Goal: Task Accomplishment & Management: Use online tool/utility

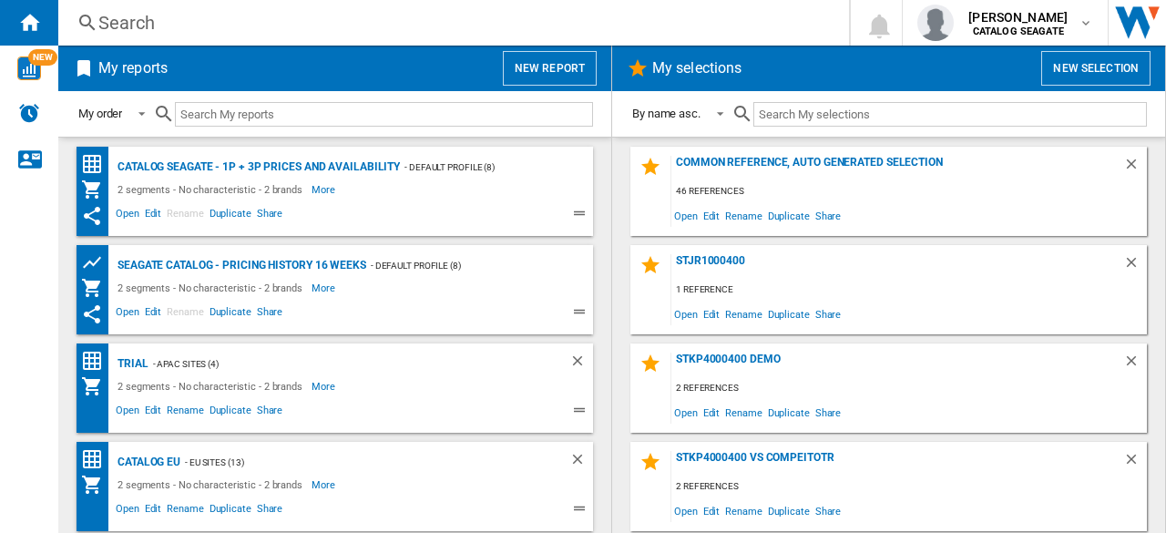
click at [553, 67] on button "New report" at bounding box center [550, 68] width 94 height 35
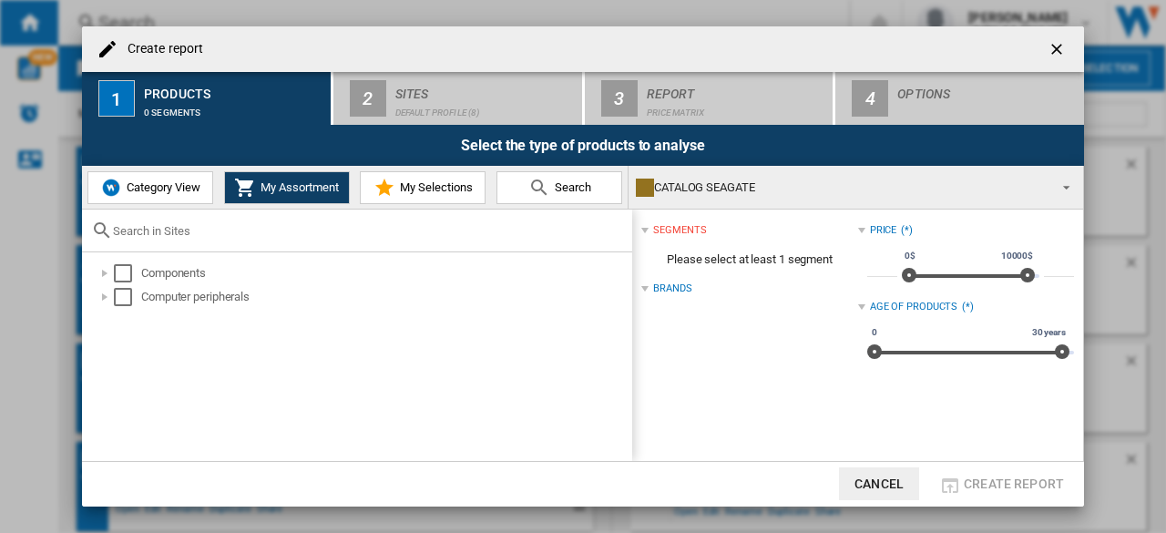
click at [439, 182] on span "My Selections" at bounding box center [433, 187] width 77 height 14
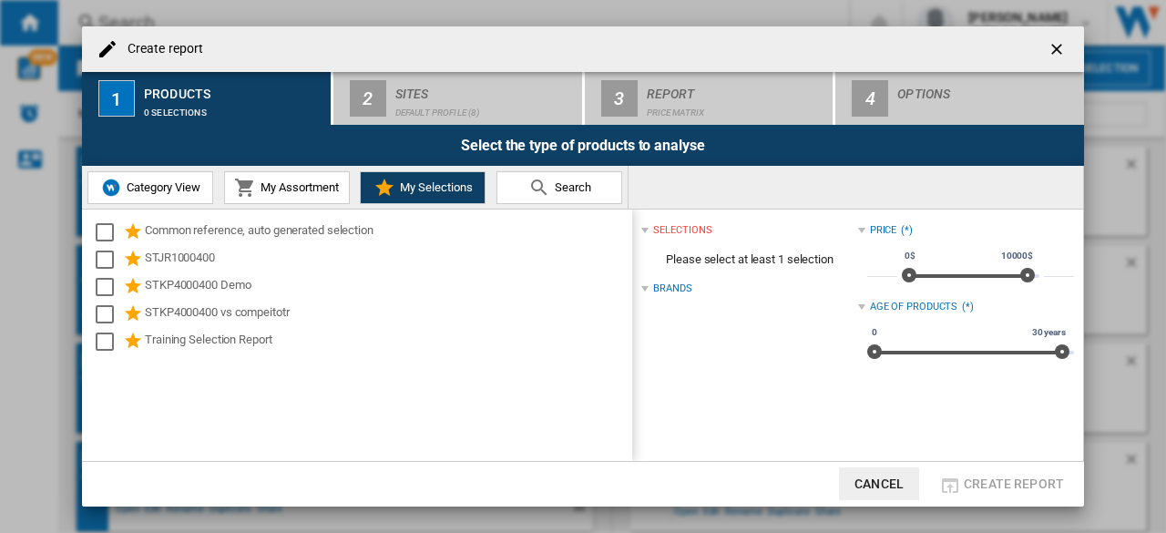
click at [293, 186] on span "My Assortment" at bounding box center [297, 187] width 83 height 14
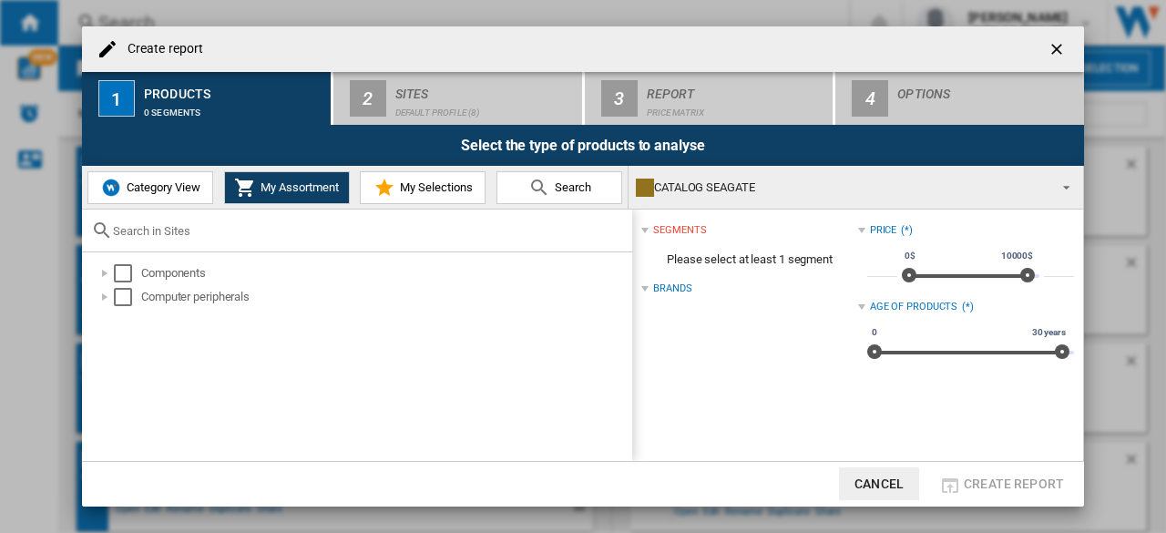
click at [169, 189] on span "Category View" at bounding box center [161, 187] width 78 height 14
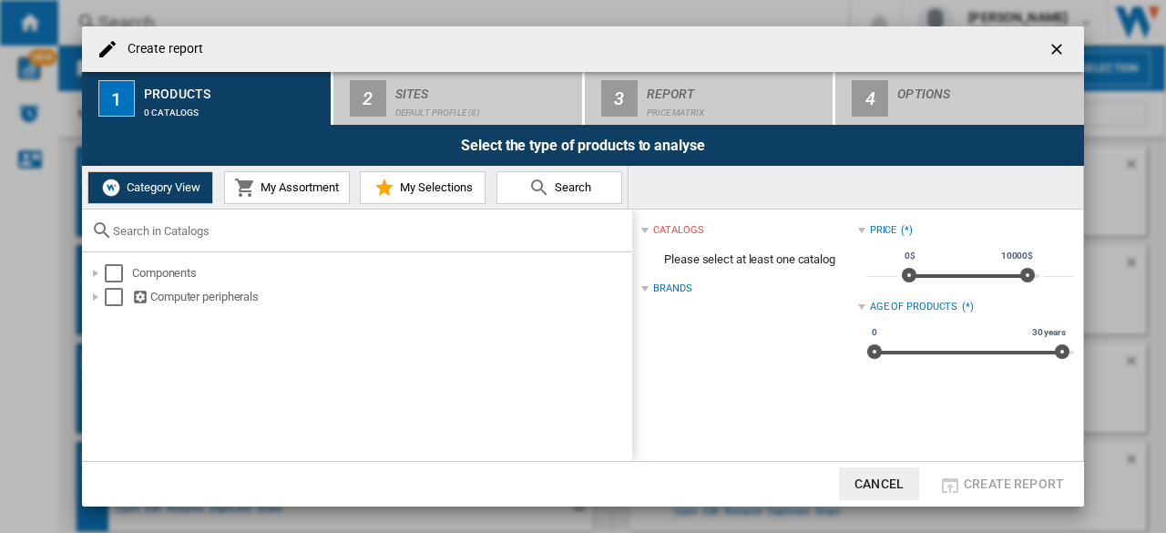
click at [676, 284] on div "Brands" at bounding box center [672, 288] width 38 height 15
click at [656, 291] on div "Brands" at bounding box center [672, 288] width 38 height 15
click at [117, 272] on div "Select" at bounding box center [114, 273] width 18 height 18
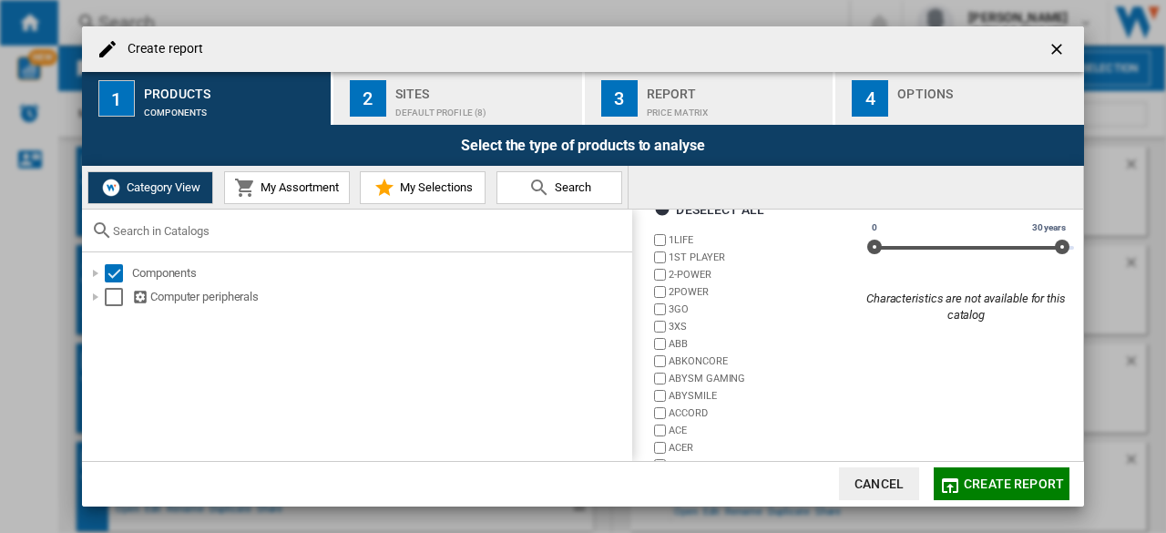
scroll to position [174, 0]
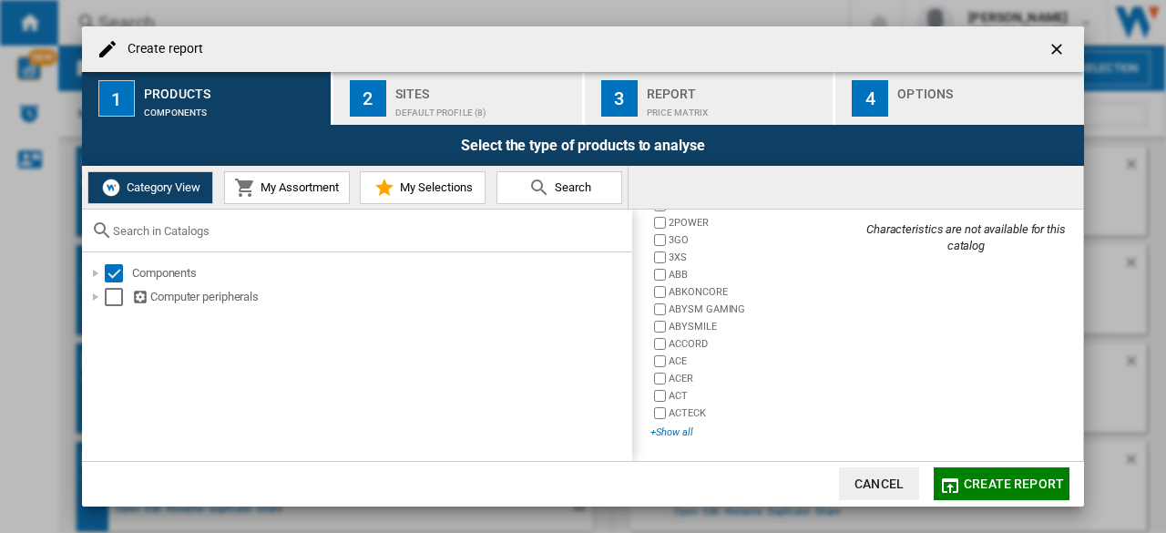
click at [679, 436] on div "+Show all" at bounding box center [753, 432] width 207 height 14
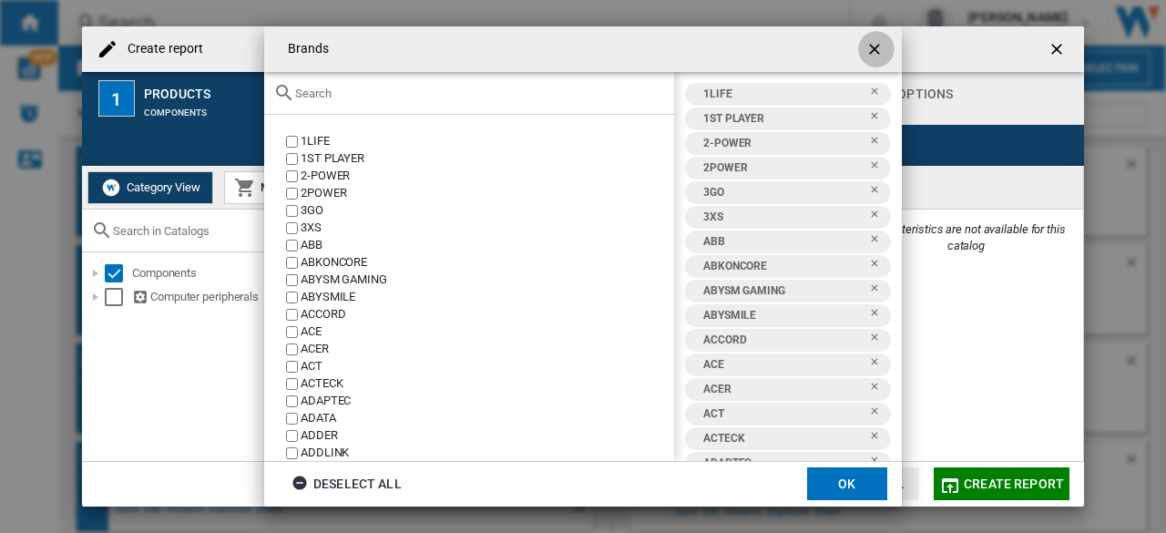
click at [879, 56] on ng-md-icon "getI18NText('BUTTONS.CLOSE_DIALOG')" at bounding box center [876, 51] width 22 height 22
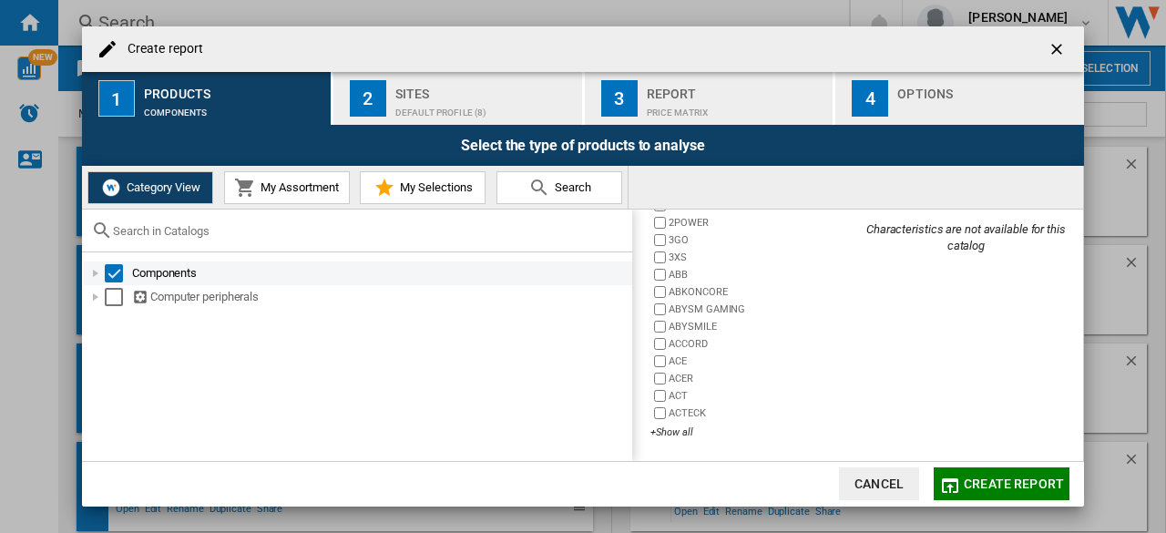
click at [97, 271] on div at bounding box center [96, 273] width 18 height 18
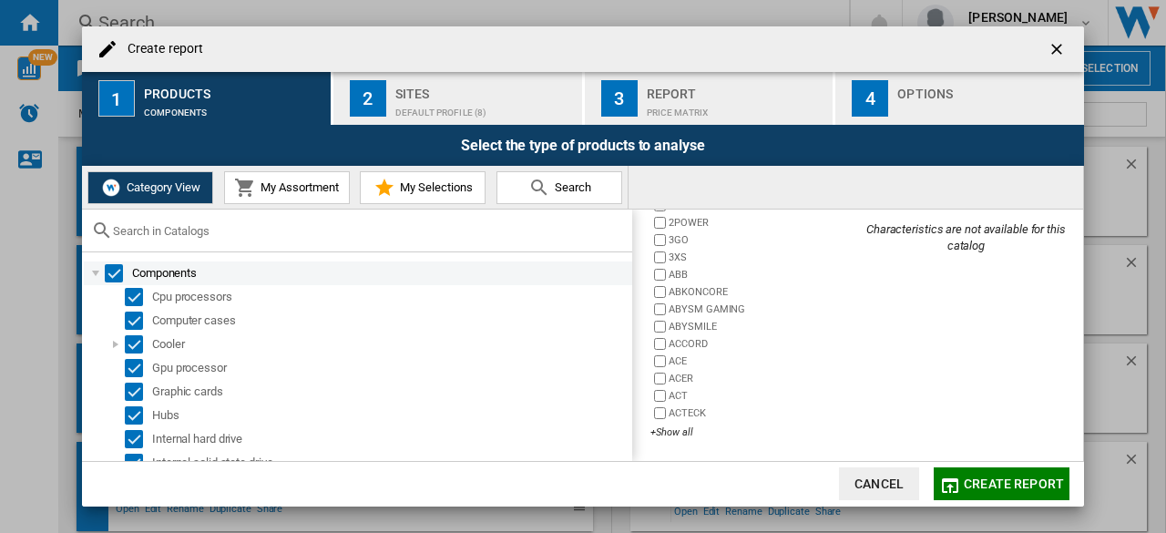
click at [97, 271] on div at bounding box center [96, 273] width 18 height 18
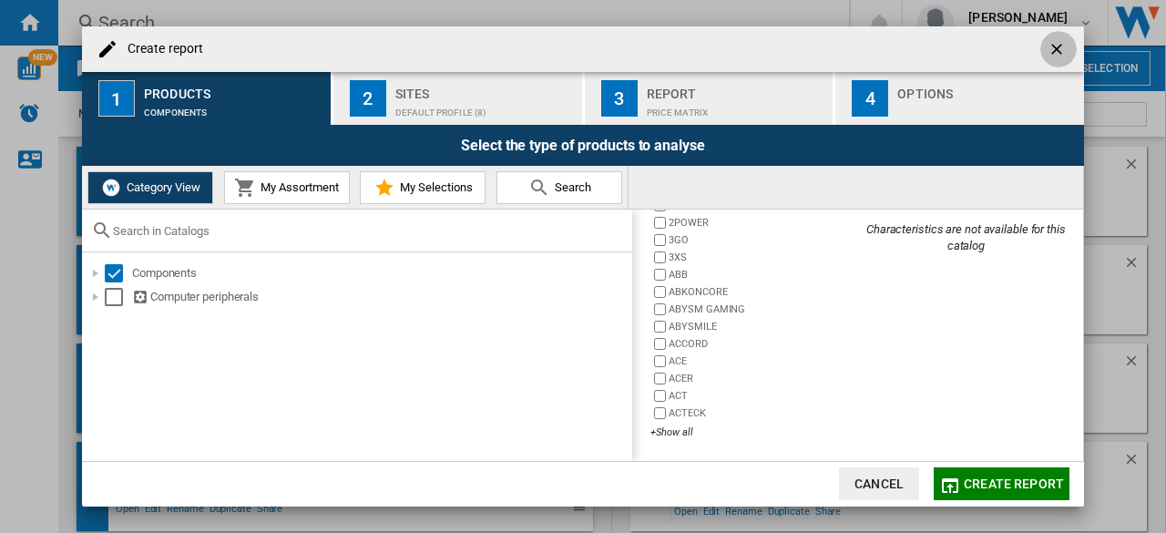
click at [1058, 41] on ng-md-icon "getI18NText('BUTTONS.CLOSE_DIALOG')" at bounding box center [1059, 51] width 22 height 22
